Goal: Check status: Check status

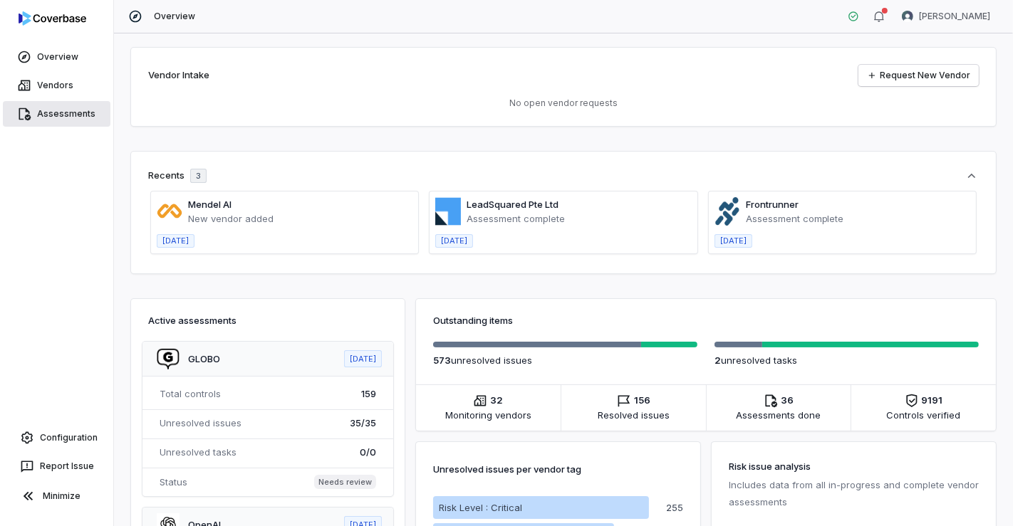
click at [83, 113] on link "Assessments" at bounding box center [57, 114] width 108 height 26
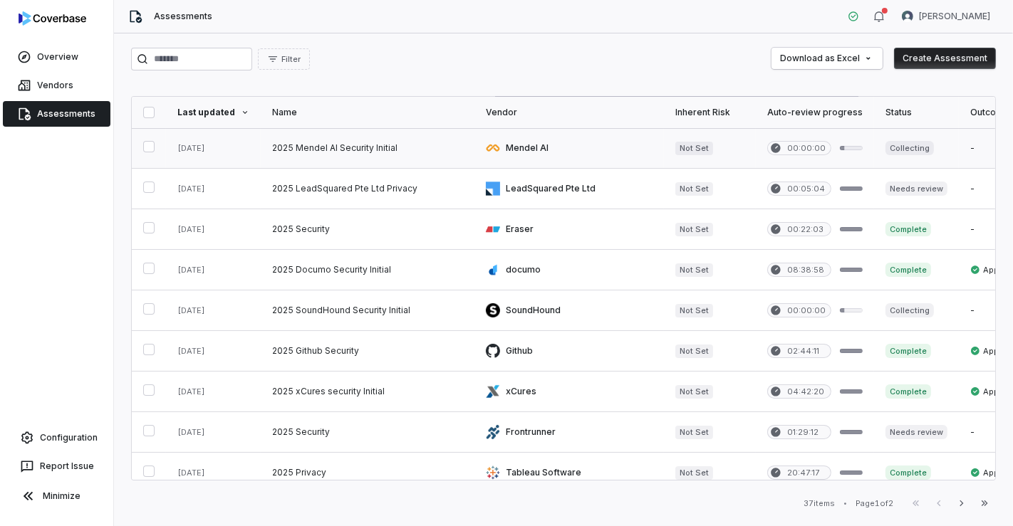
click at [374, 151] on link at bounding box center [368, 148] width 214 height 40
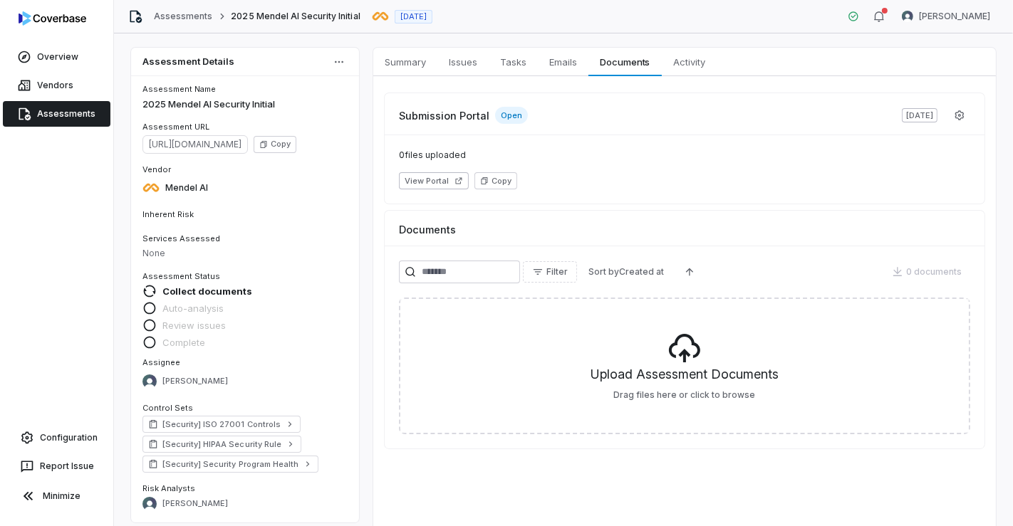
click at [892, 167] on div "0 files uploaded View Portal Copy" at bounding box center [685, 169] width 600 height 69
click at [953, 110] on icon "button" at bounding box center [958, 115] width 11 height 11
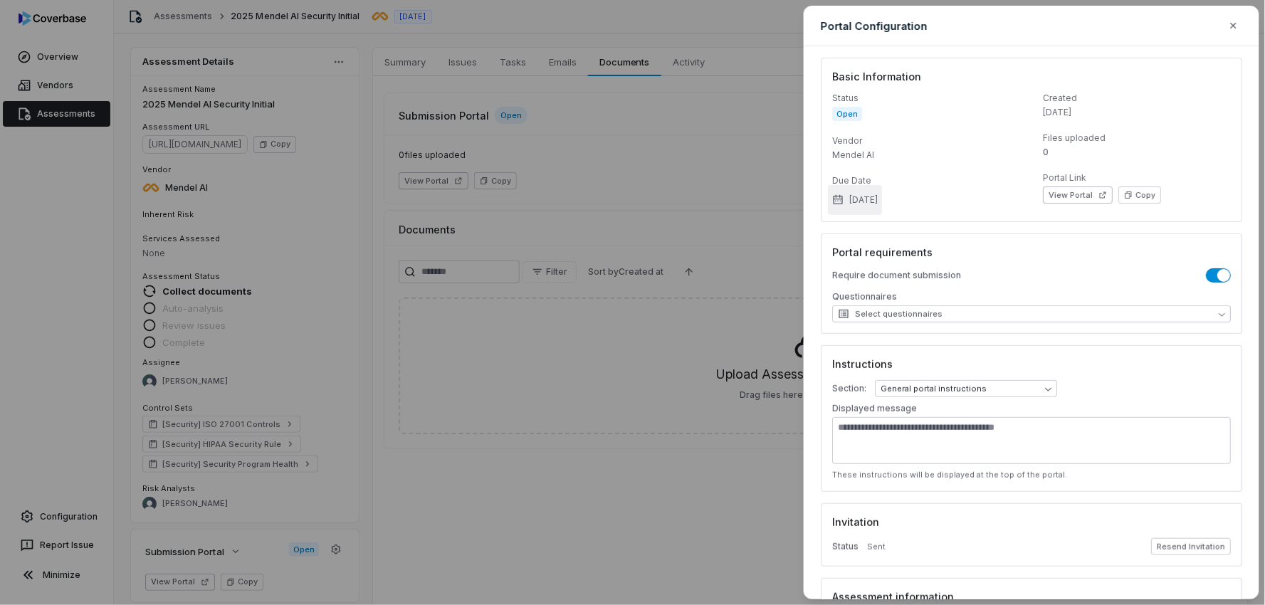
click at [882, 199] on button "[DATE]" at bounding box center [855, 200] width 54 height 30
